Goal: Entertainment & Leisure: Consume media (video, audio)

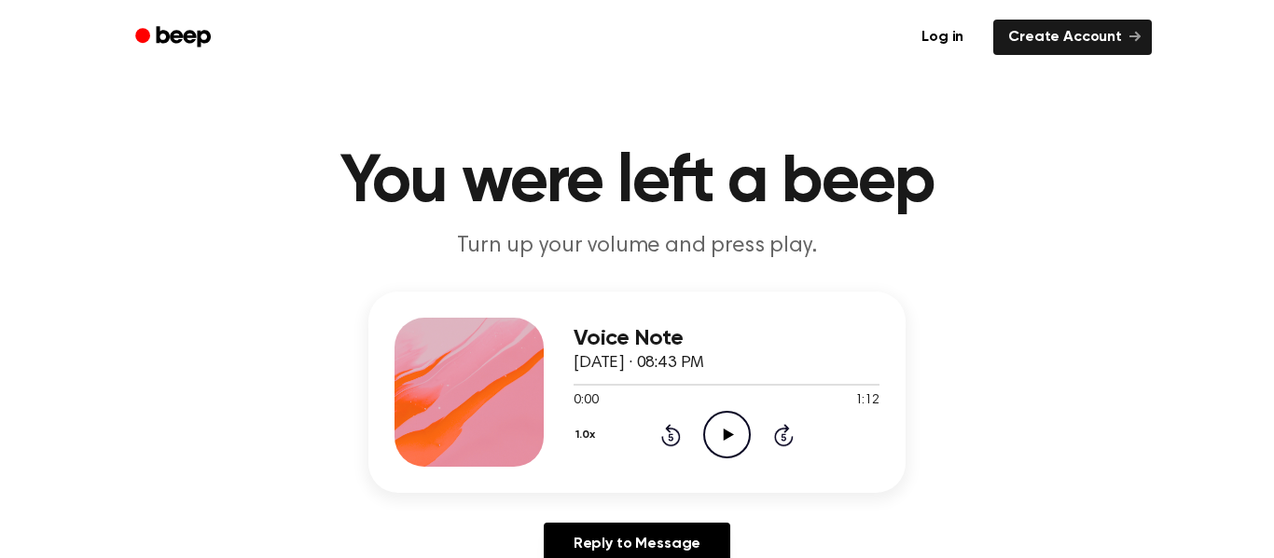
click at [710, 446] on icon "Play Audio" at bounding box center [727, 435] width 48 height 48
click at [722, 453] on icon "Play Audio" at bounding box center [727, 435] width 48 height 48
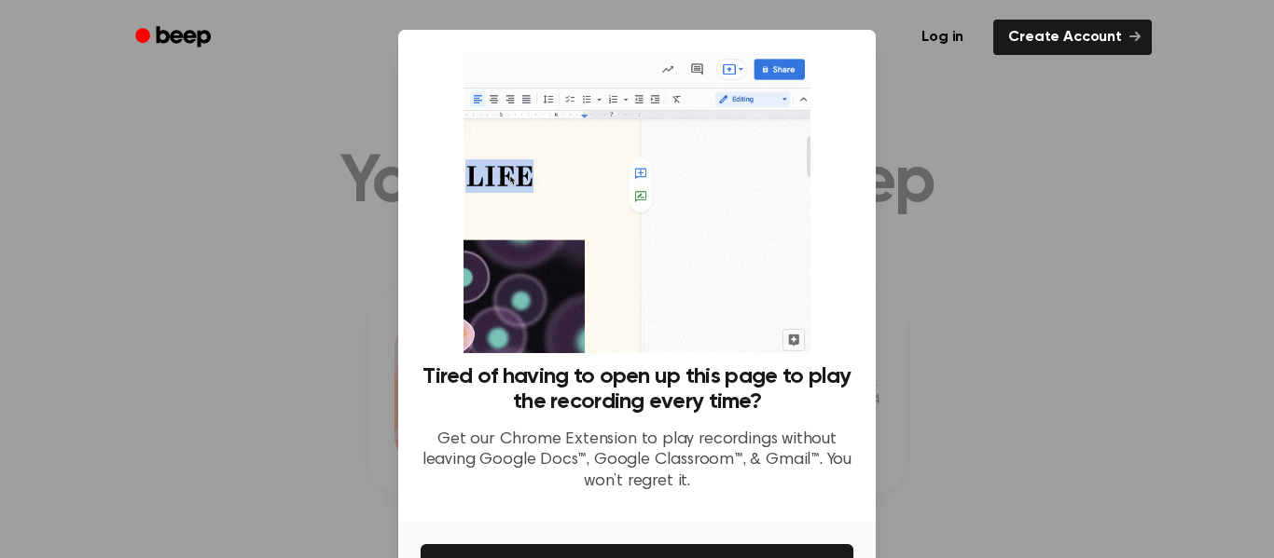
click at [978, 153] on div at bounding box center [637, 279] width 1274 height 558
click at [999, 355] on div at bounding box center [637, 279] width 1274 height 558
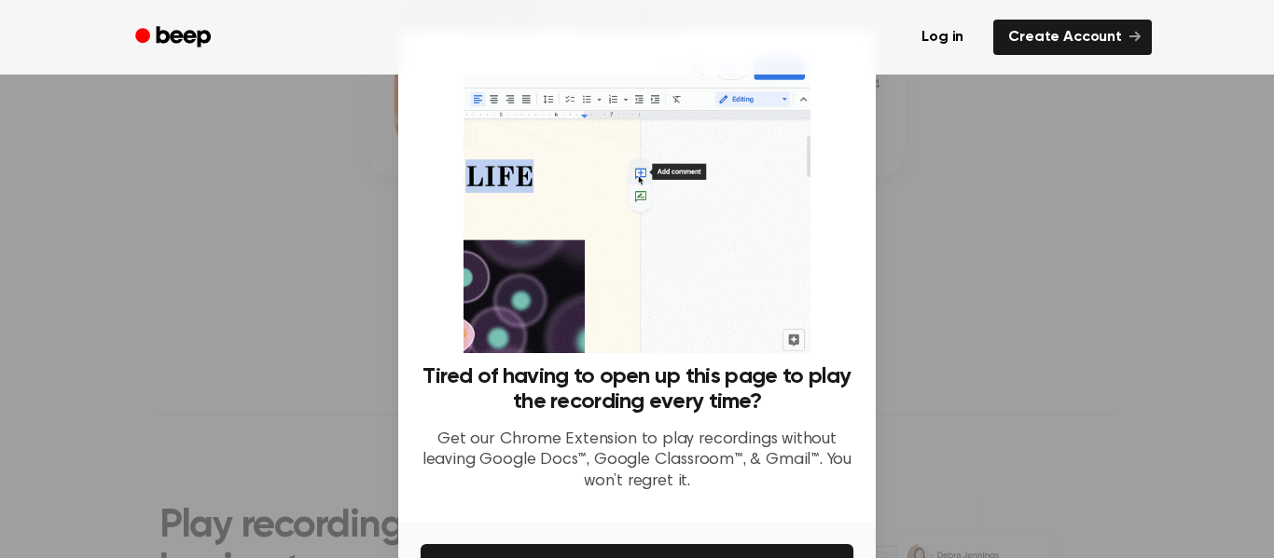
scroll to position [308, 0]
click at [721, 228] on img at bounding box center [636, 202] width 346 height 301
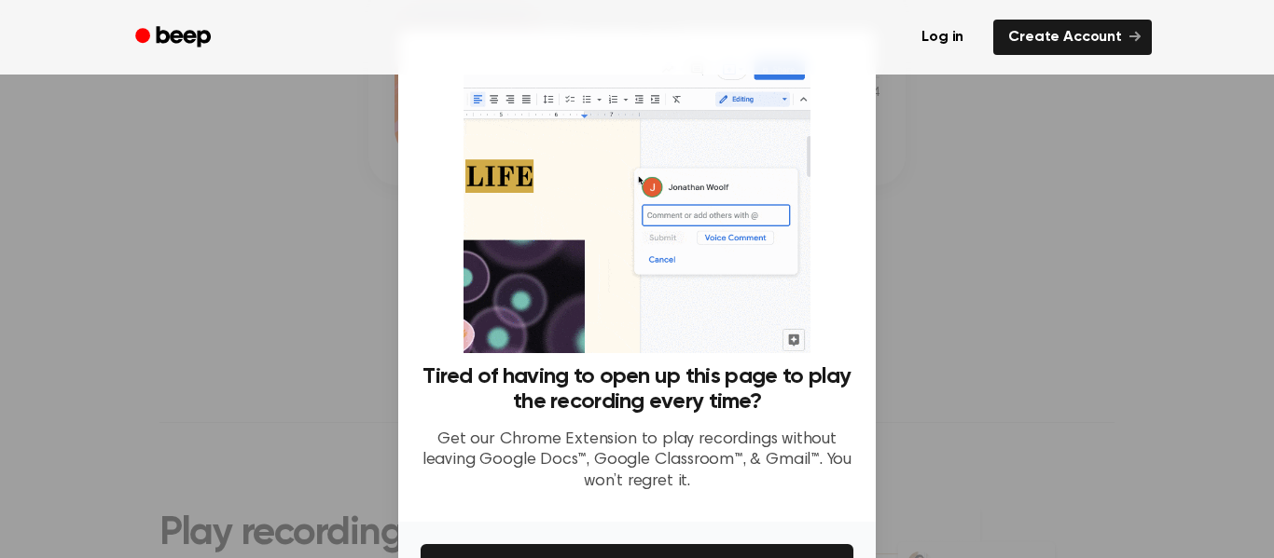
click at [426, 286] on div "Tired of having to open up this page to play the recording every time? Get our …" at bounding box center [636, 279] width 433 height 455
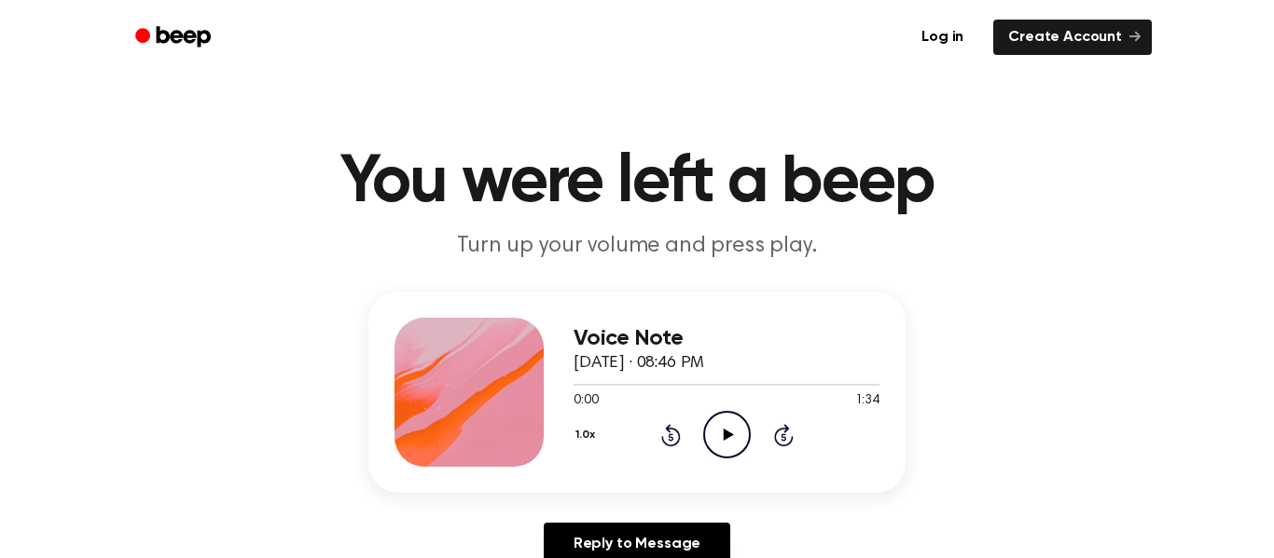
click at [742, 448] on icon "Play Audio" at bounding box center [727, 435] width 48 height 48
click at [725, 418] on icon "Pause Audio" at bounding box center [727, 435] width 48 height 48
click at [725, 418] on icon "Play Audio" at bounding box center [727, 435] width 48 height 48
click at [723, 431] on icon at bounding box center [727, 435] width 8 height 12
click at [682, 440] on div "1.0x Rewind 5 seconds Play Audio Skip 5 seconds" at bounding box center [726, 435] width 306 height 48
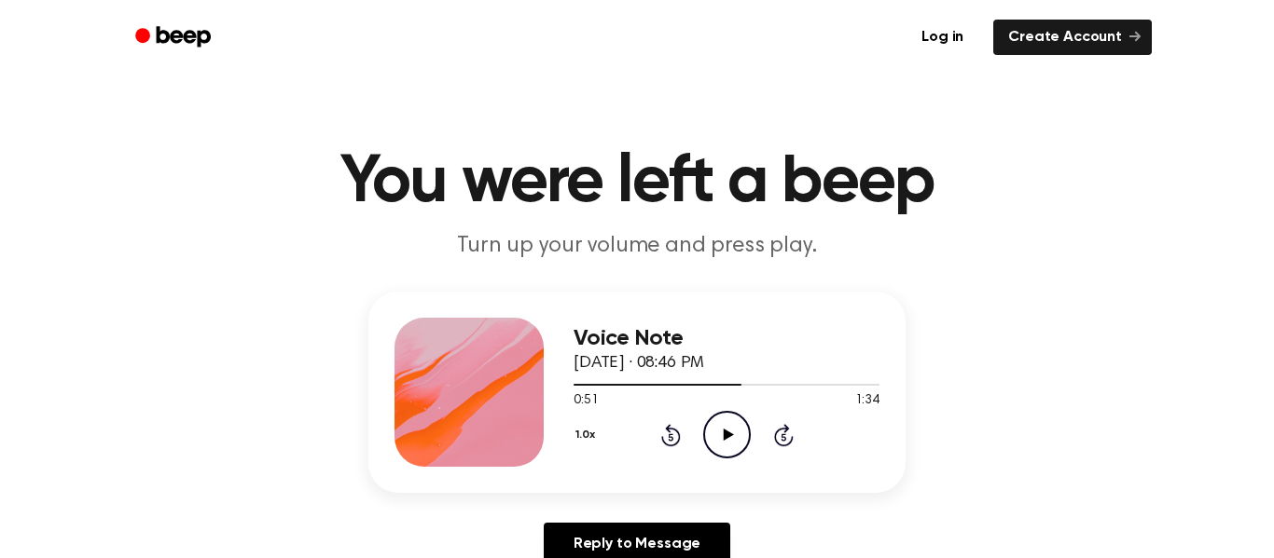
click at [746, 451] on icon "Play Audio" at bounding box center [727, 435] width 48 height 48
click at [754, 433] on div "1.0x Rewind 5 seconds Play Audio Skip 5 seconds" at bounding box center [726, 435] width 306 height 48
click at [736, 429] on icon "Play Audio" at bounding box center [727, 435] width 48 height 48
click at [717, 449] on icon "Pause Audio" at bounding box center [727, 435] width 48 height 48
click at [717, 449] on icon "Play Audio" at bounding box center [727, 435] width 48 height 48
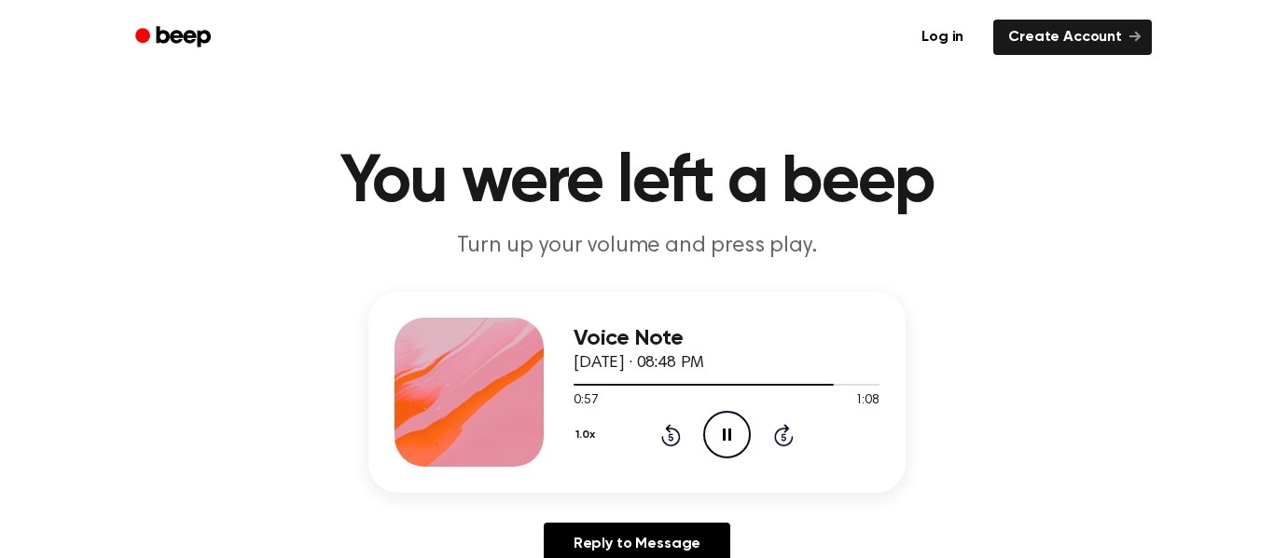
click at [724, 440] on icon "Pause Audio" at bounding box center [727, 435] width 48 height 48
click at [724, 440] on icon "Play Audio" at bounding box center [727, 435] width 48 height 48
click at [739, 423] on icon "Play Audio" at bounding box center [727, 435] width 48 height 48
click at [718, 438] on icon "Pause Audio" at bounding box center [727, 435] width 48 height 48
